Goal: Task Accomplishment & Management: Manage account settings

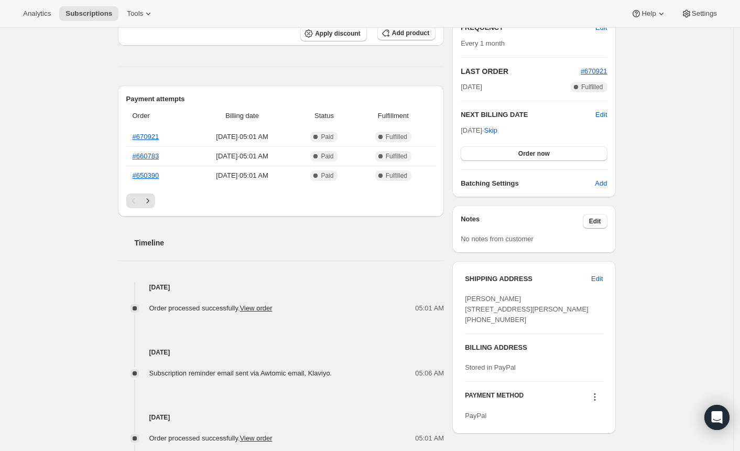
scroll to position [306, 0]
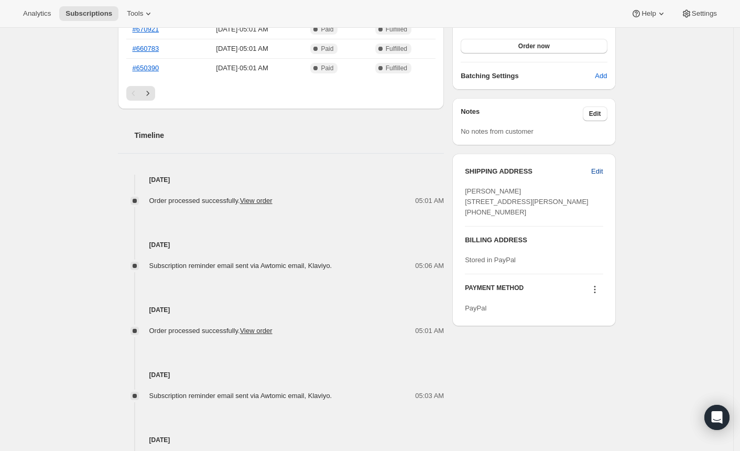
click at [603, 172] on span "Edit" at bounding box center [597, 171] width 12 height 10
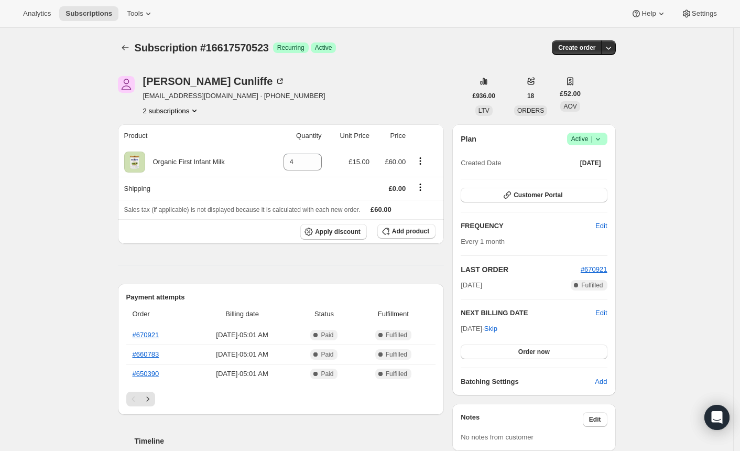
select select "[GEOGRAPHIC_DATA]"
select select "ENG"
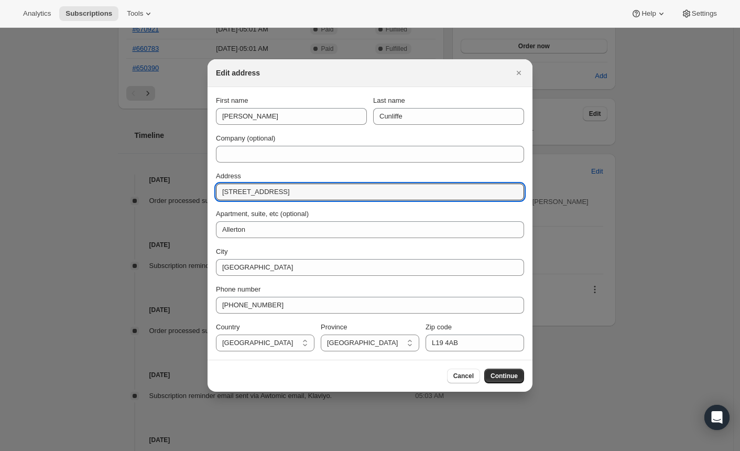
drag, startPoint x: 312, startPoint y: 189, endPoint x: 156, endPoint y: 184, distance: 155.8
paste input "Rosewoo"
type input "Rosewood"
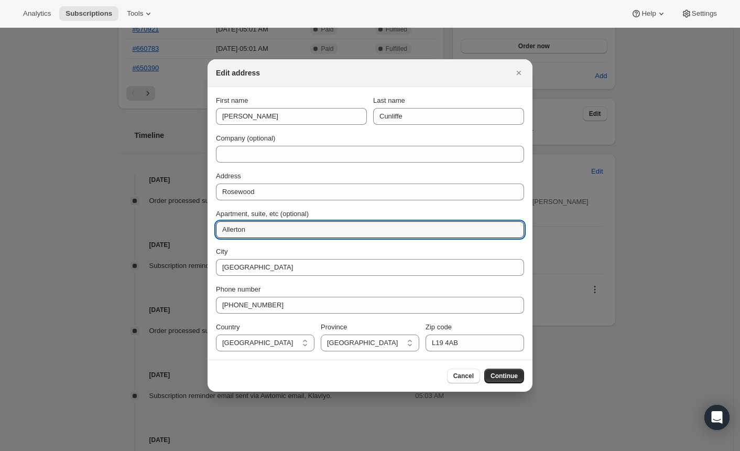
drag, startPoint x: 268, startPoint y: 228, endPoint x: 170, endPoint y: 235, distance: 98.8
click at [246, 230] on input "Allerton" at bounding box center [370, 229] width 308 height 17
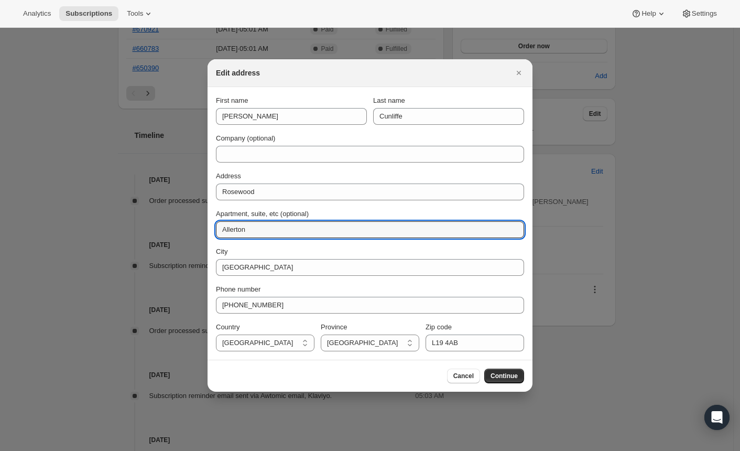
paste input "[STREET_ADDRESS]"
type input "[STREET_ADDRESS]"
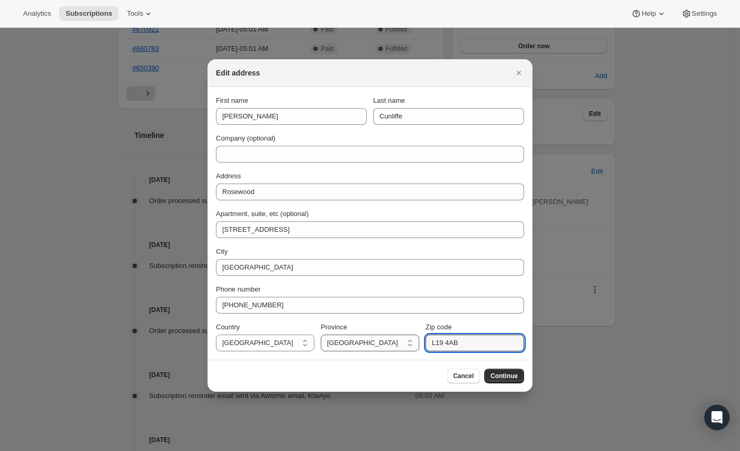
drag, startPoint x: 478, startPoint y: 342, endPoint x: 398, endPoint y: 343, distance: 79.7
click at [398, 343] on div "Country [GEOGRAPHIC_DATA] [GEOGRAPHIC_DATA] [GEOGRAPHIC_DATA] Province [DEMOGRA…" at bounding box center [370, 336] width 308 height 29
paste input "25 6El"
type input "L25 6El"
click at [340, 382] on div "Cancel Continue" at bounding box center [370, 376] width 308 height 15
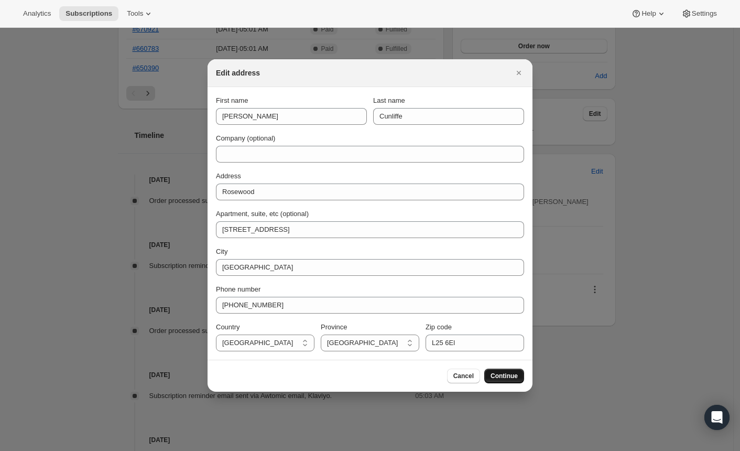
click at [510, 376] on span "Continue" at bounding box center [504, 376] width 27 height 8
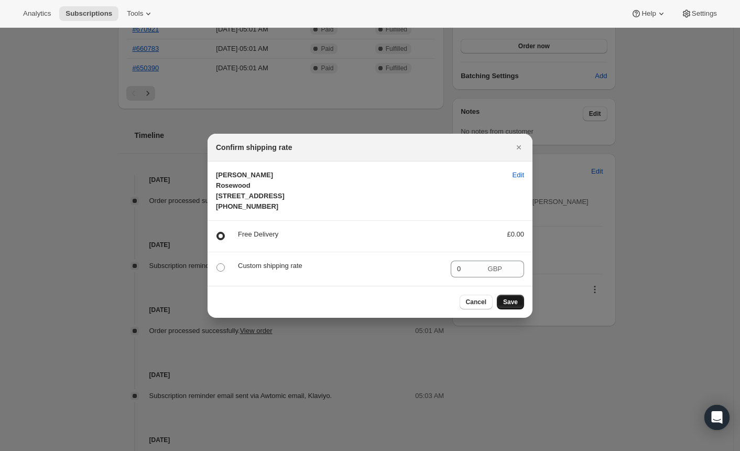
click at [505, 306] on span "Save" at bounding box center [510, 302] width 15 height 8
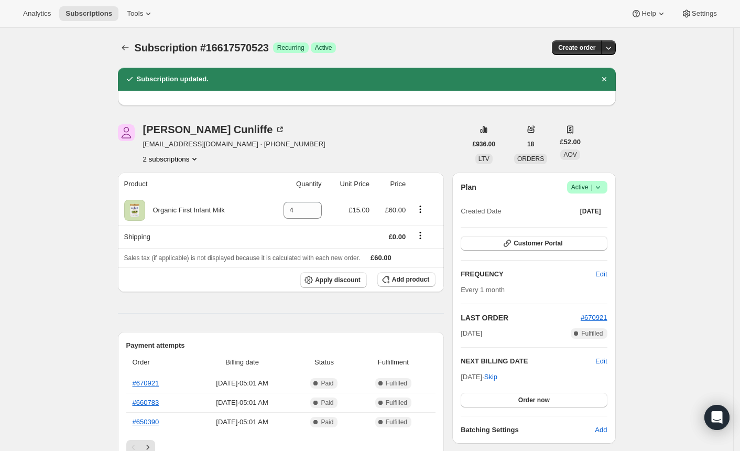
click at [177, 160] on button "2 subscriptions" at bounding box center [171, 159] width 57 height 10
click at [163, 196] on span "8126595291" at bounding box center [157, 196] width 38 height 8
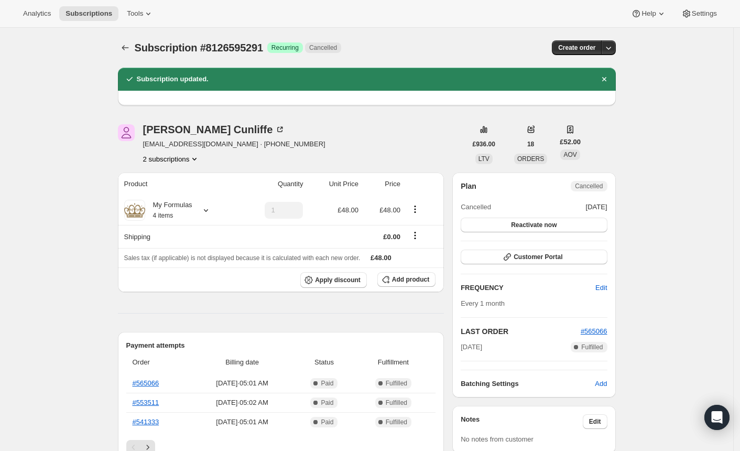
click at [167, 162] on button "2 subscriptions" at bounding box center [171, 159] width 57 height 10
click at [174, 175] on span "16617570523" at bounding box center [160, 179] width 42 height 8
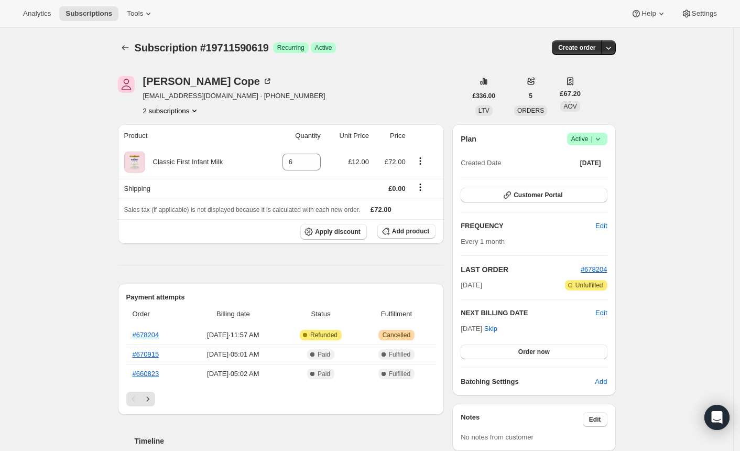
click at [191, 111] on button "2 subscriptions" at bounding box center [171, 110] width 57 height 10
click at [180, 132] on span "19164332251" at bounding box center [159, 130] width 42 height 8
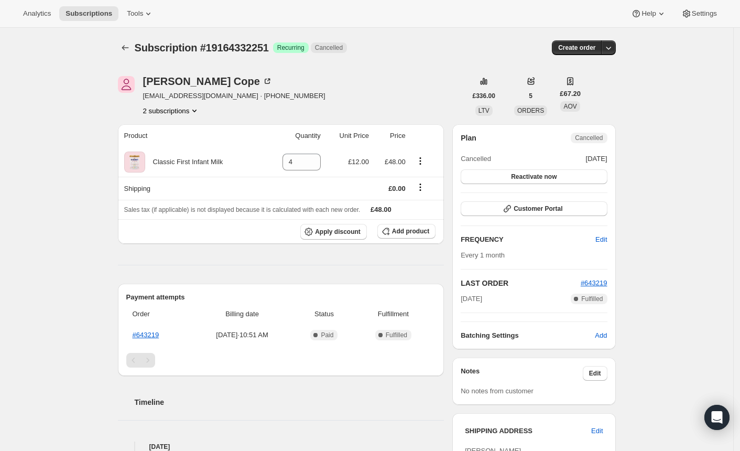
click at [164, 112] on button "2 subscriptions" at bounding box center [171, 110] width 57 height 10
click at [152, 150] on span "19711590619" at bounding box center [159, 148] width 42 height 8
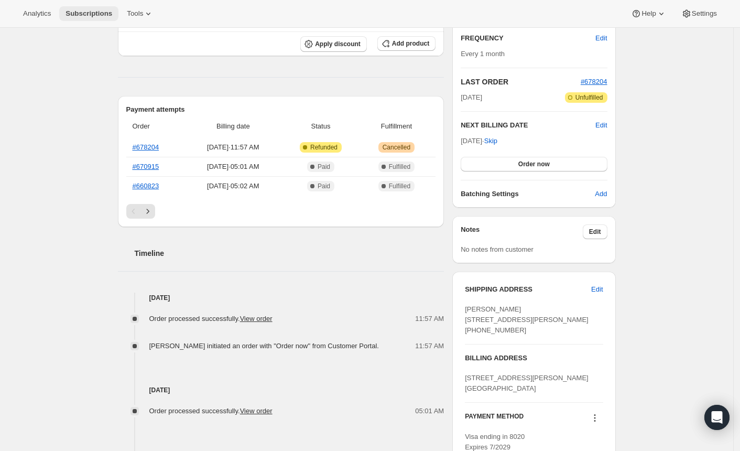
scroll to position [90, 0]
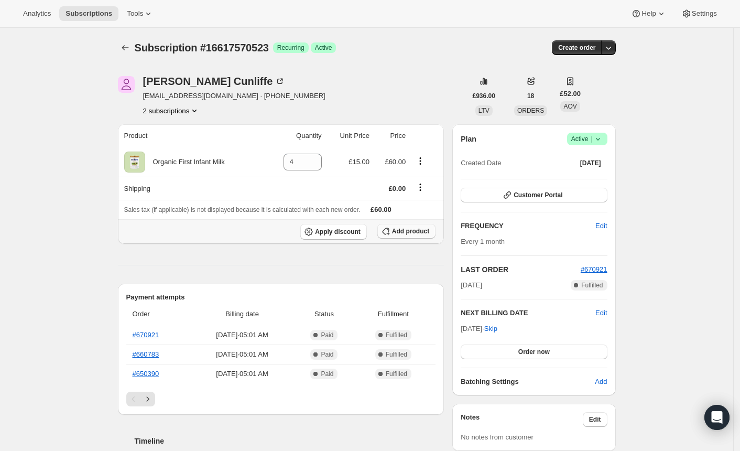
click at [411, 231] on span "Add product" at bounding box center [410, 231] width 37 height 8
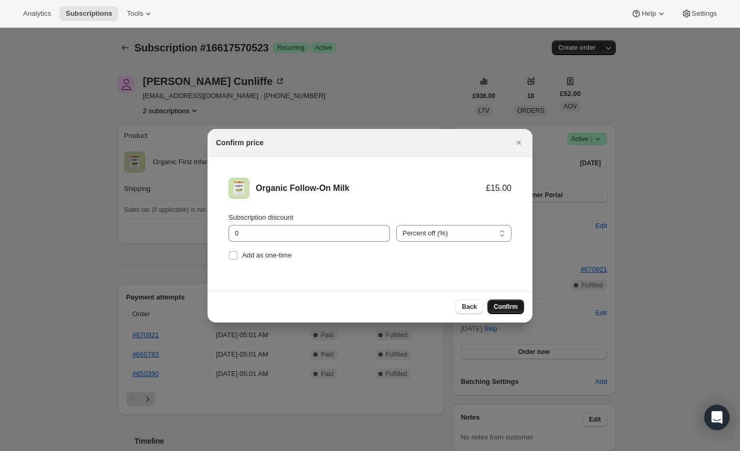
click at [506, 307] on span "Confirm" at bounding box center [506, 307] width 24 height 8
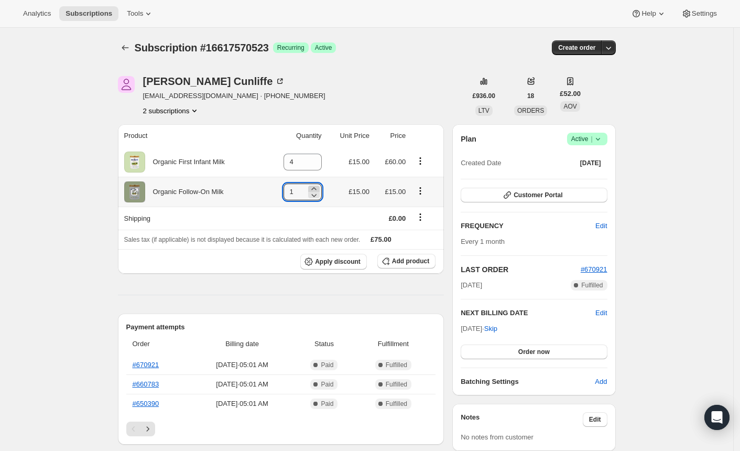
click at [316, 188] on icon at bounding box center [314, 189] width 10 height 10
click at [316, 189] on icon at bounding box center [313, 188] width 5 height 3
type input "4"
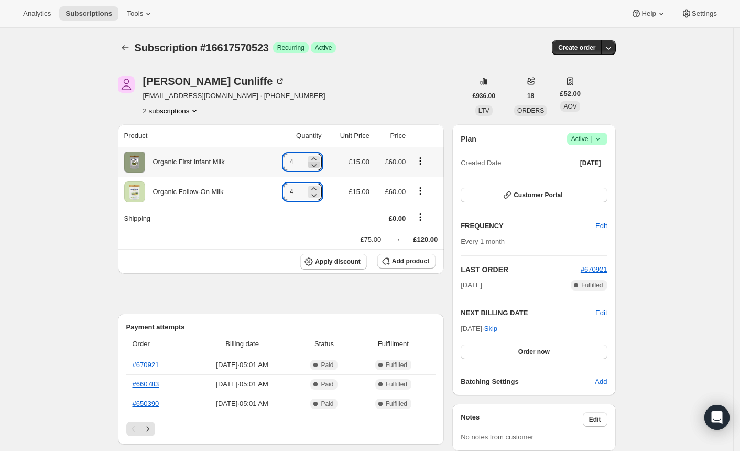
click at [318, 166] on icon at bounding box center [314, 165] width 10 height 10
type input "0"
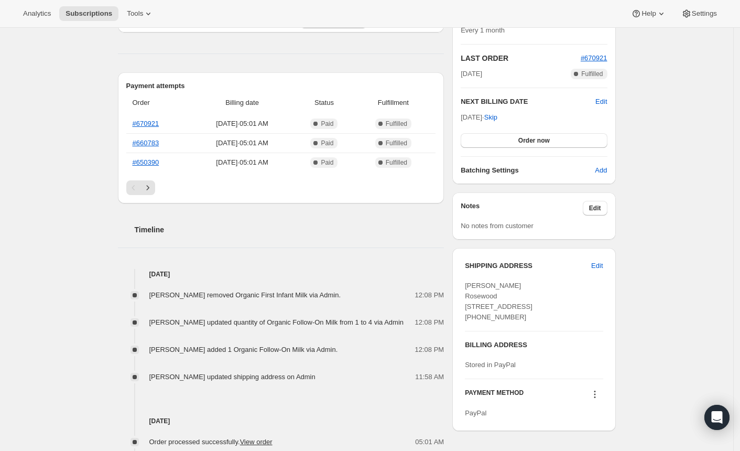
scroll to position [304, 0]
